Goal: Find specific page/section

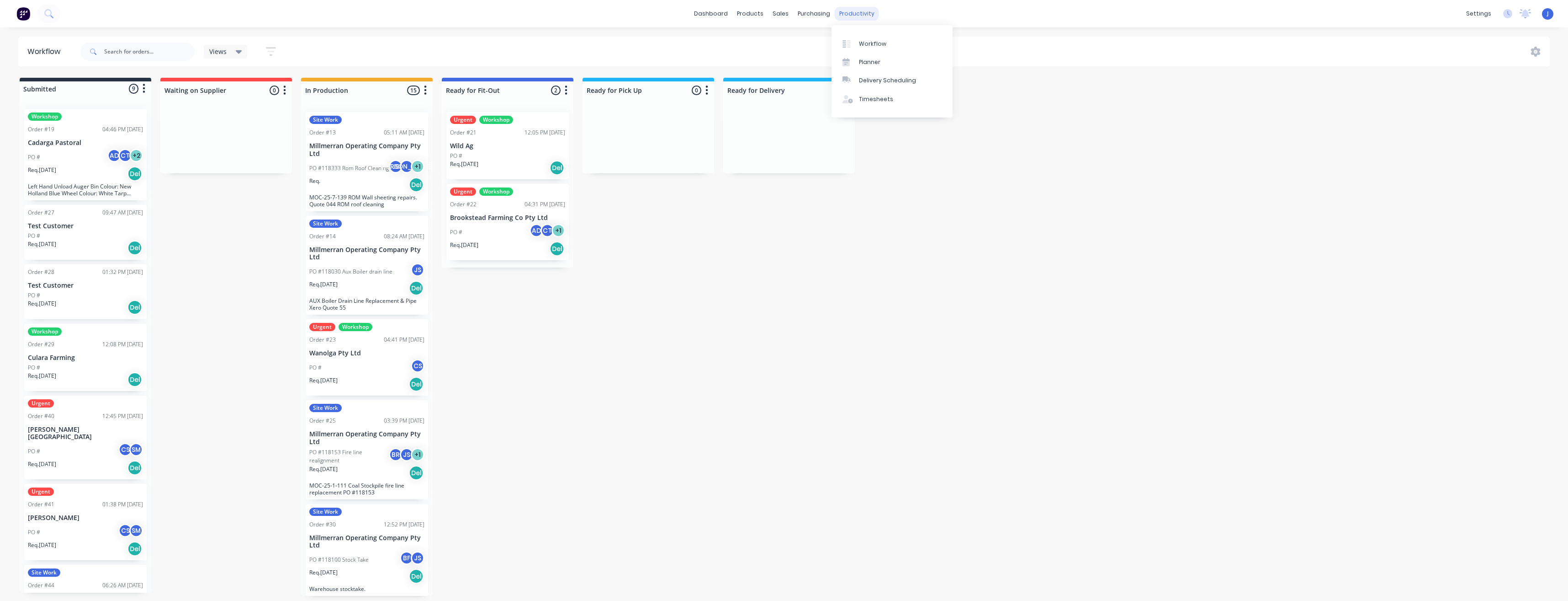
drag, startPoint x: 0, startPoint y: 0, endPoint x: 855, endPoint y: 20, distance: 855.2
click at [855, 18] on div "productivity" at bounding box center [857, 13] width 44 height 14
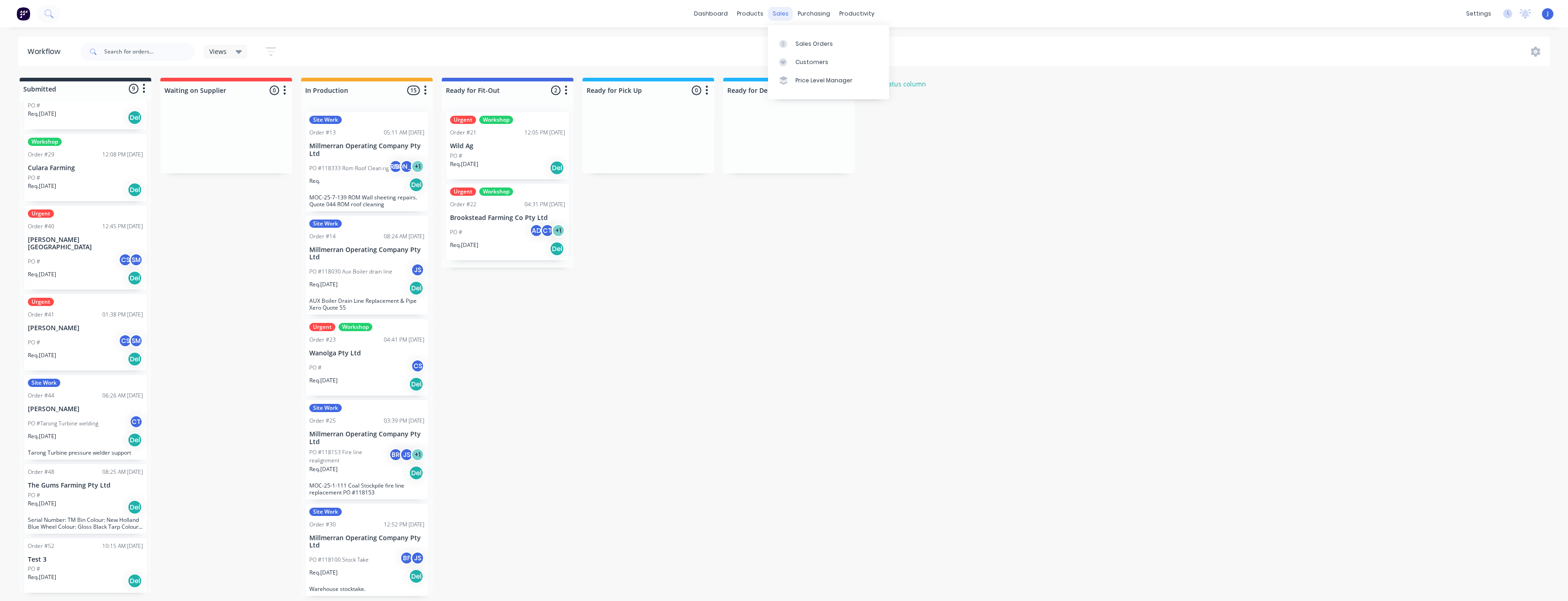
click at [782, 11] on div "sales" at bounding box center [780, 13] width 25 height 14
click at [800, 44] on div "Sales Orders" at bounding box center [814, 43] width 38 height 8
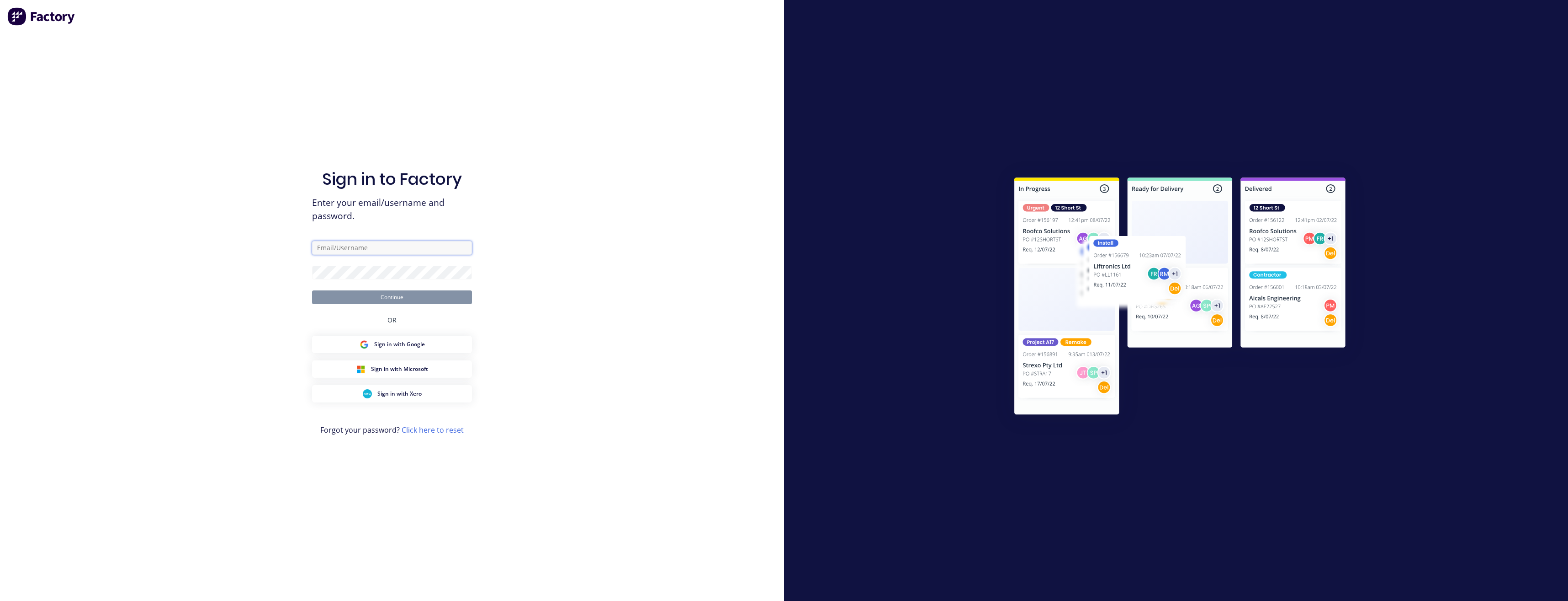
click at [349, 249] on input "text" at bounding box center [392, 248] width 160 height 14
type input "jarod@tmeng.com.au"
click at [312, 290] on button "Continue" at bounding box center [392, 297] width 160 height 14
